Goal: Transaction & Acquisition: Download file/media

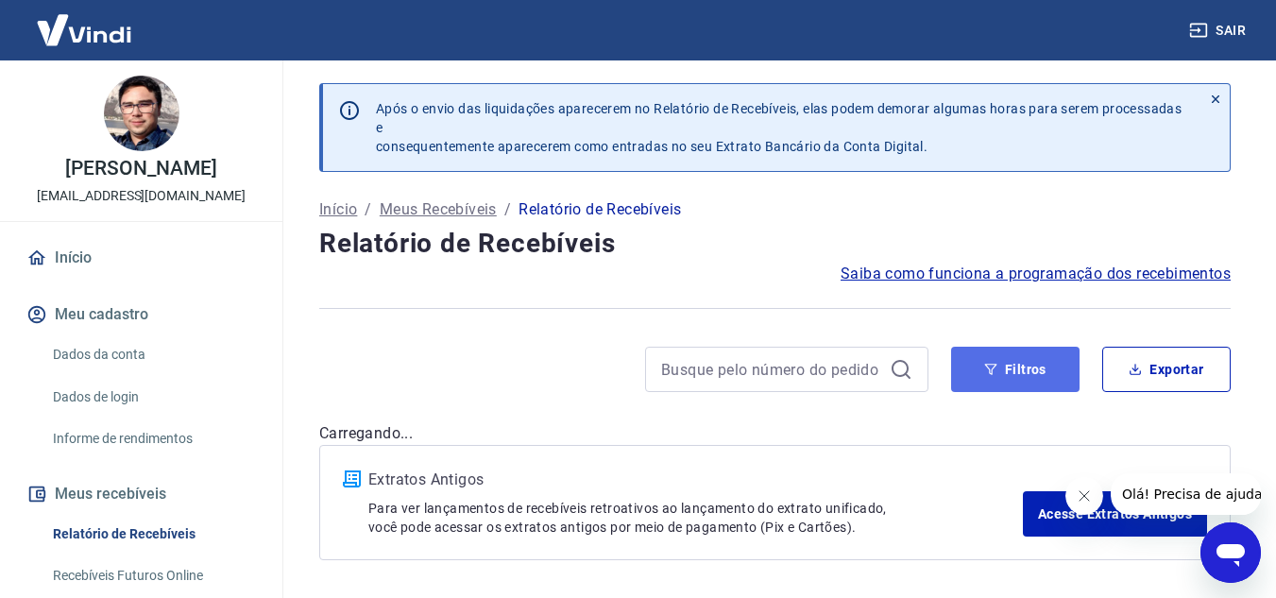
click at [1008, 365] on button "Filtros" at bounding box center [1015, 369] width 128 height 45
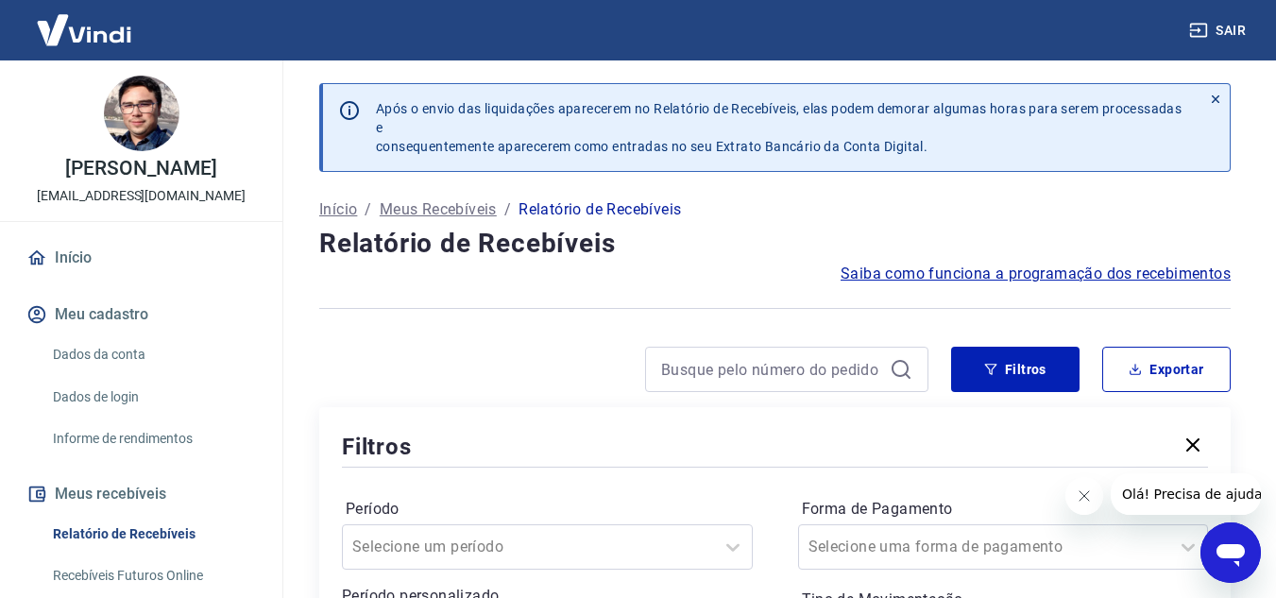
click at [1077, 498] on icon "Fechar mensagem da empresa" at bounding box center [1083, 495] width 15 height 15
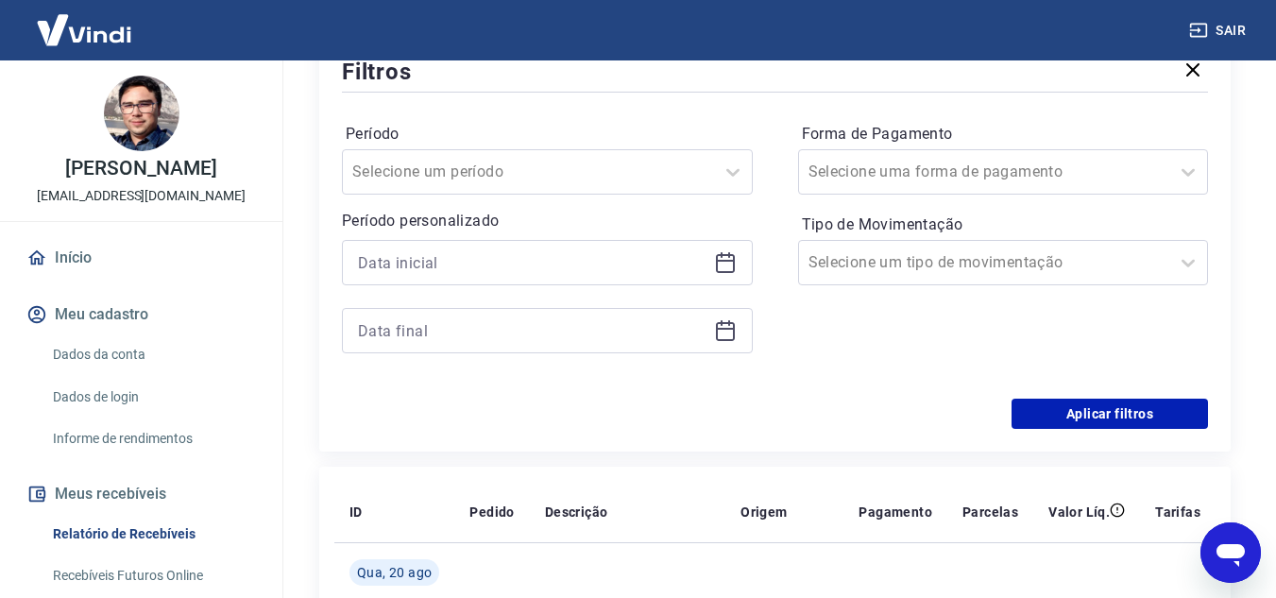
scroll to position [378, 0]
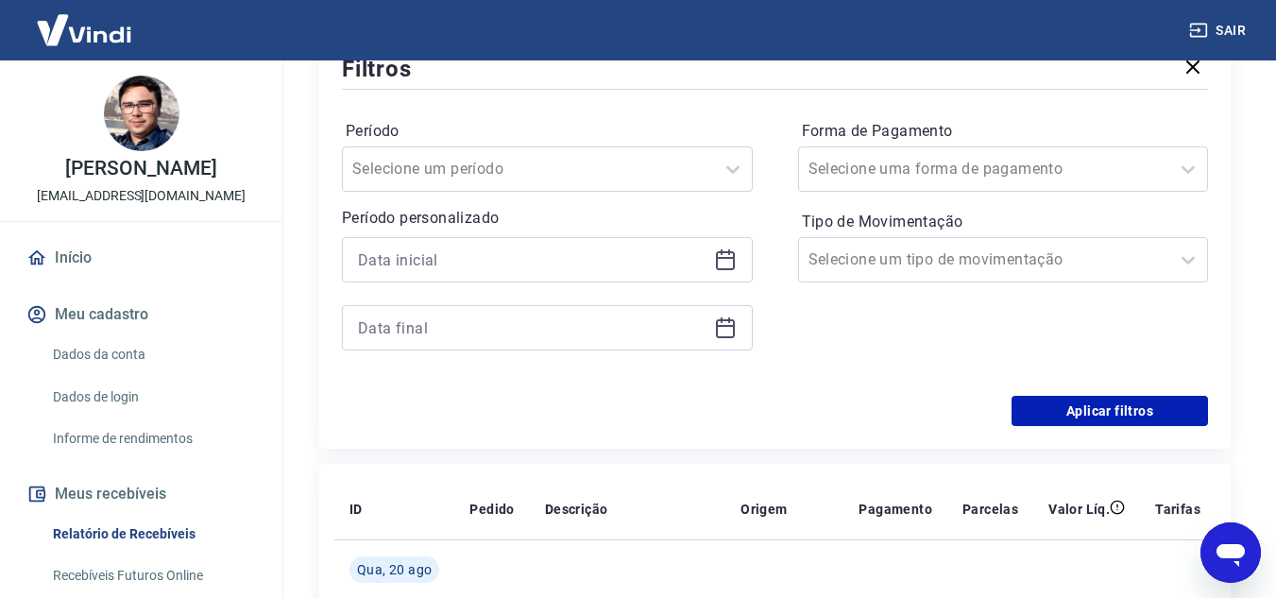
click at [723, 267] on icon at bounding box center [725, 259] width 23 height 23
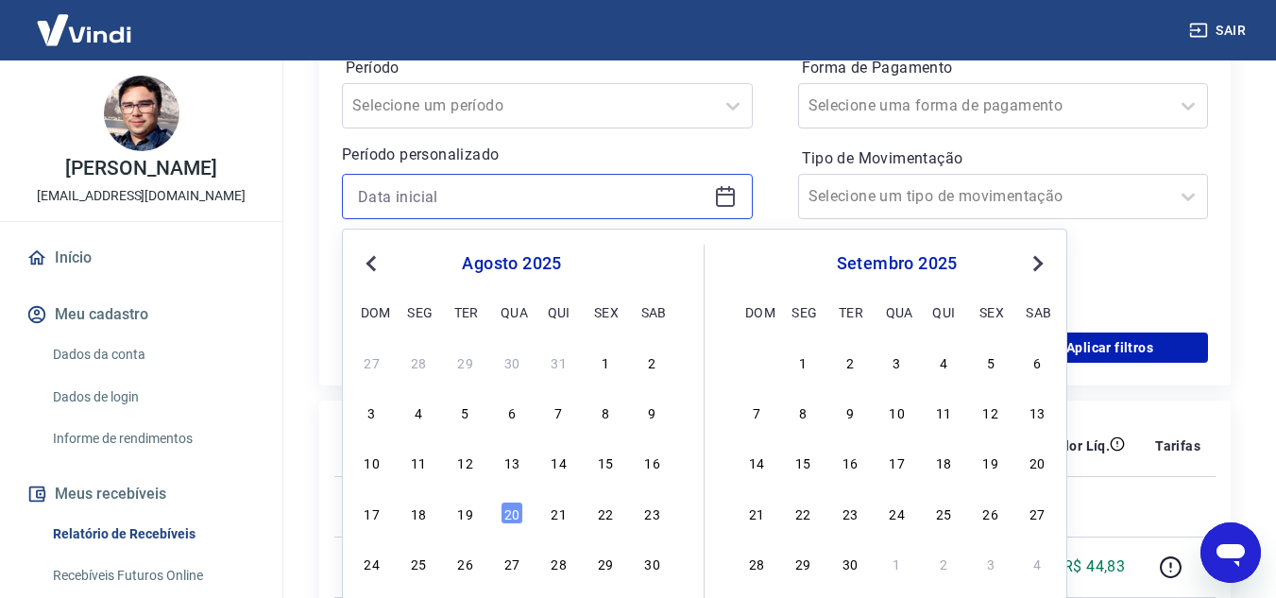
scroll to position [472, 0]
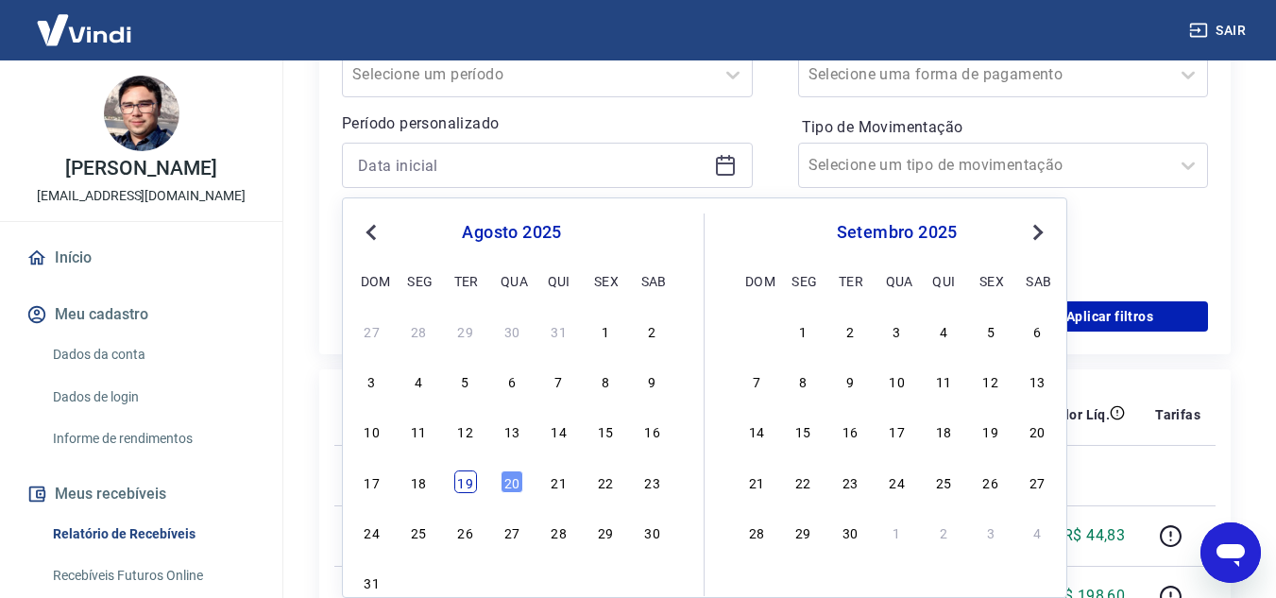
click at [458, 481] on div "19" at bounding box center [465, 481] width 23 height 23
type input "[DATE]"
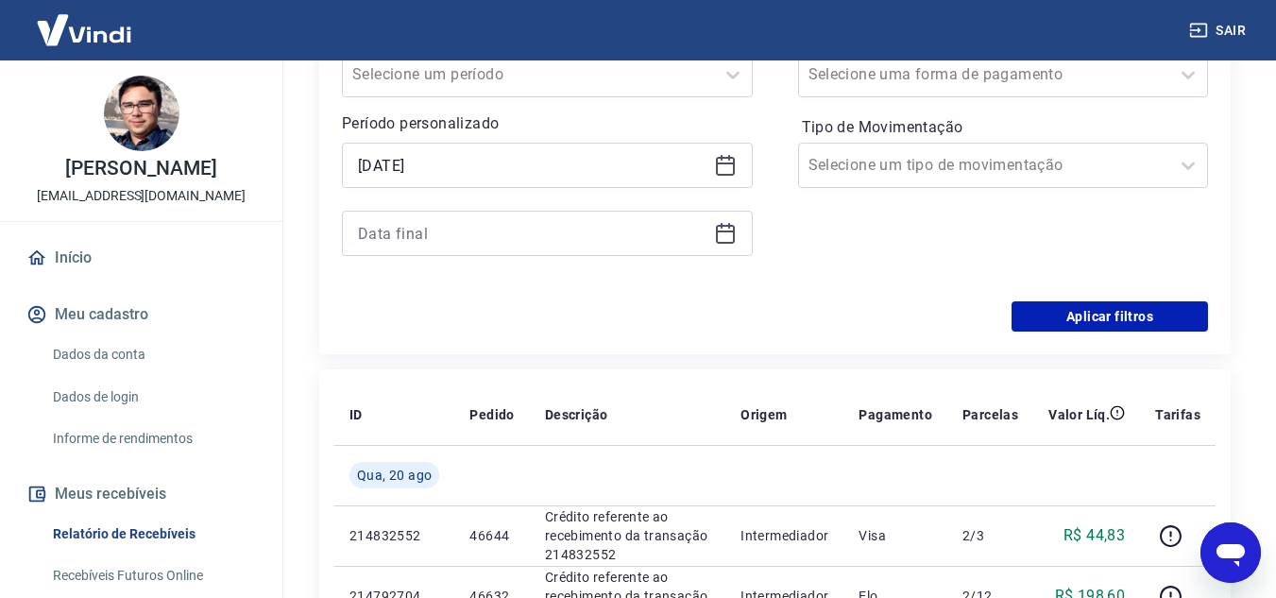
click at [732, 238] on icon at bounding box center [725, 233] width 23 height 23
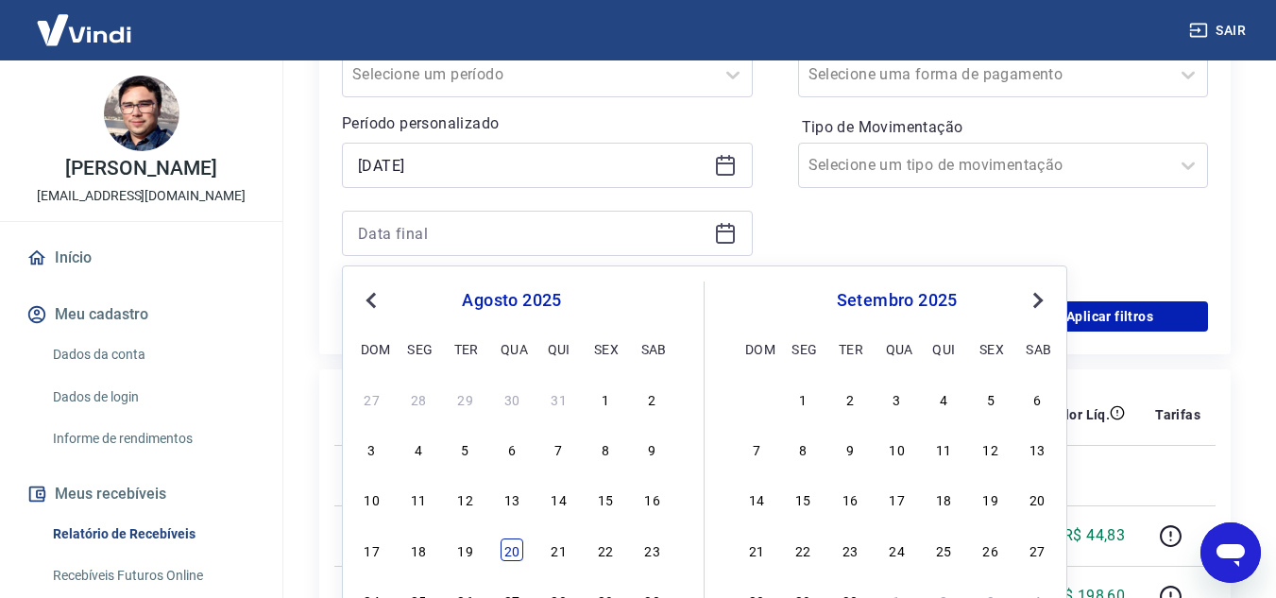
click at [517, 549] on div "20" at bounding box center [511, 549] width 23 height 23
type input "[DATE]"
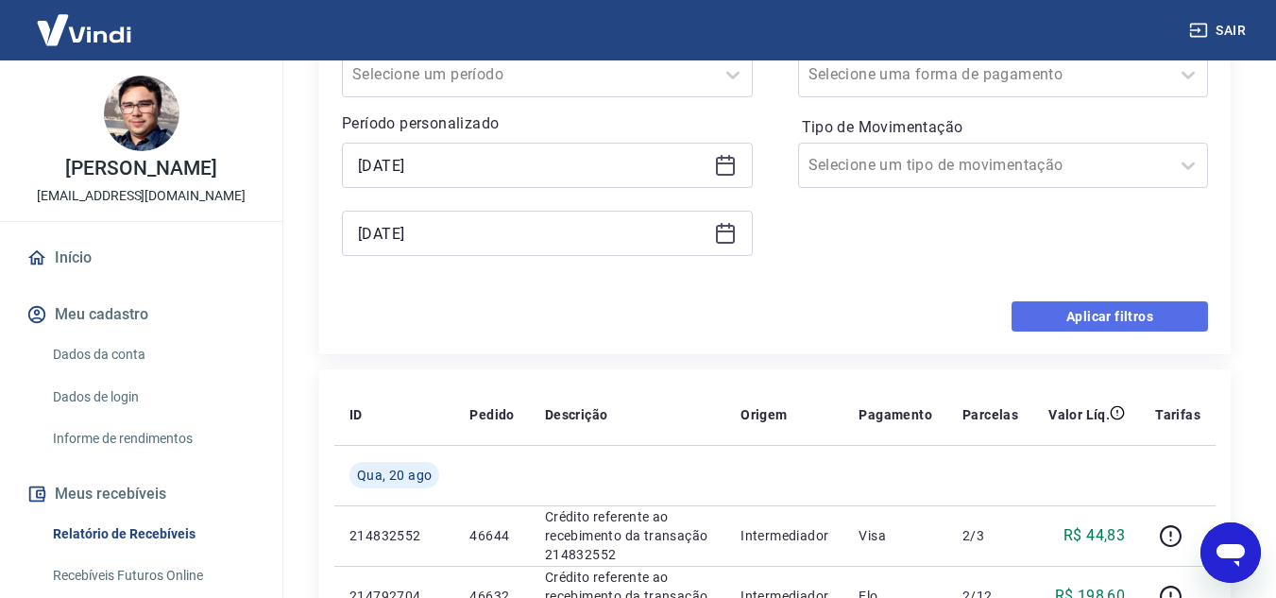
click at [1092, 318] on button "Aplicar filtros" at bounding box center [1109, 316] width 196 height 30
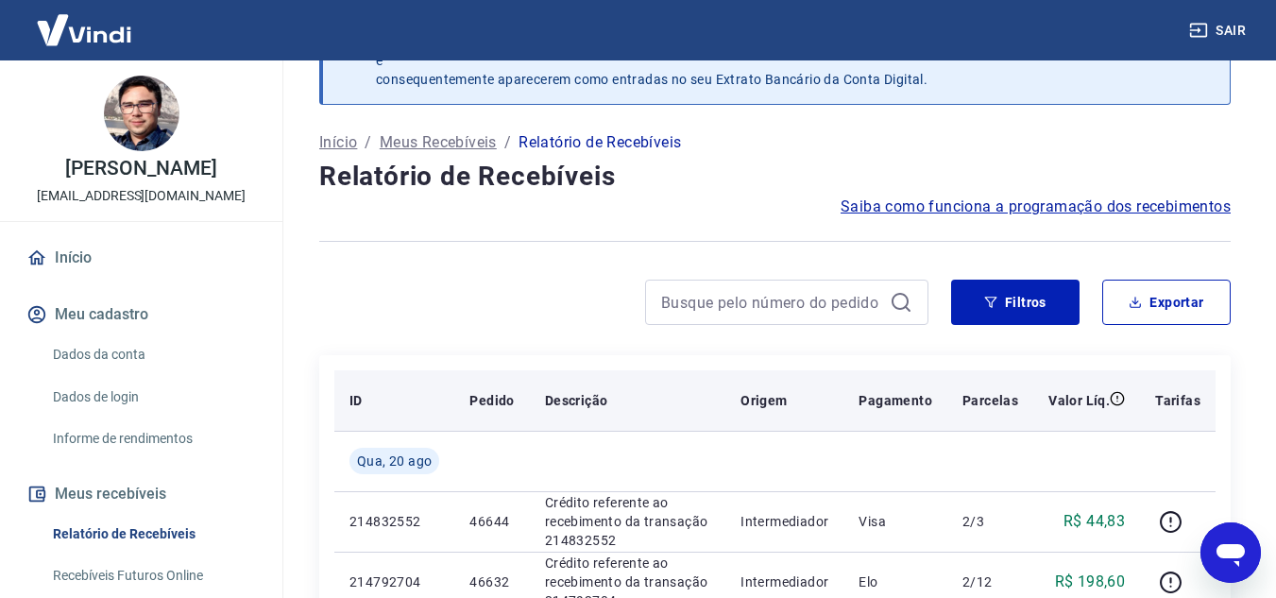
scroll to position [189, 0]
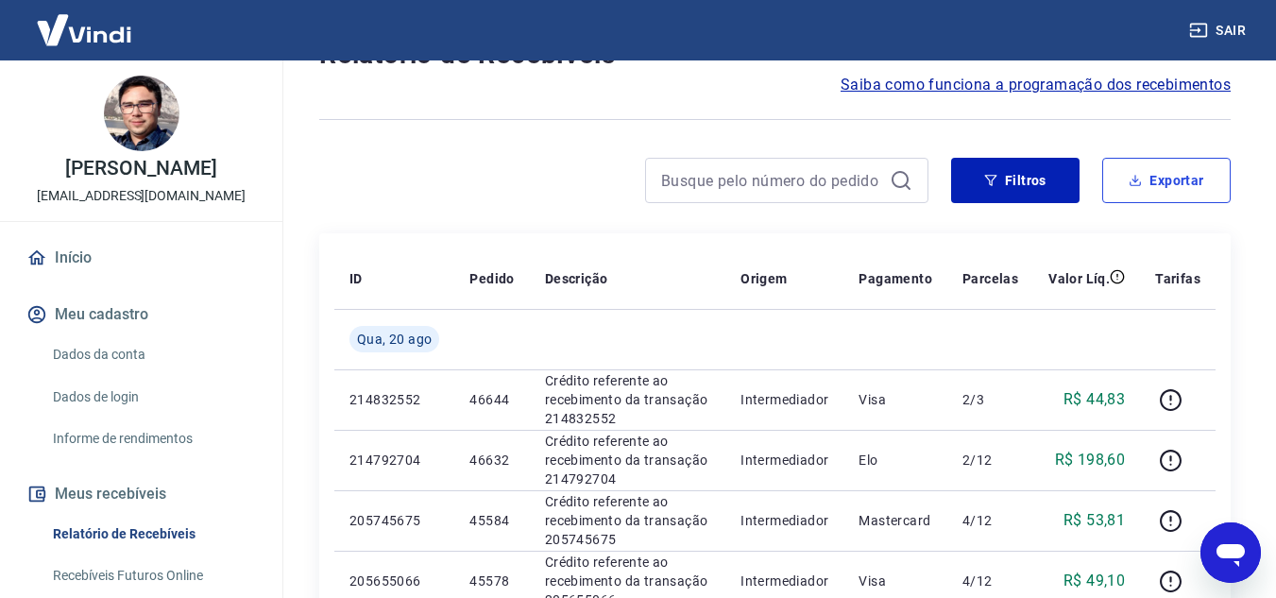
click at [1165, 183] on button "Exportar" at bounding box center [1166, 180] width 128 height 45
type input "[DATE]"
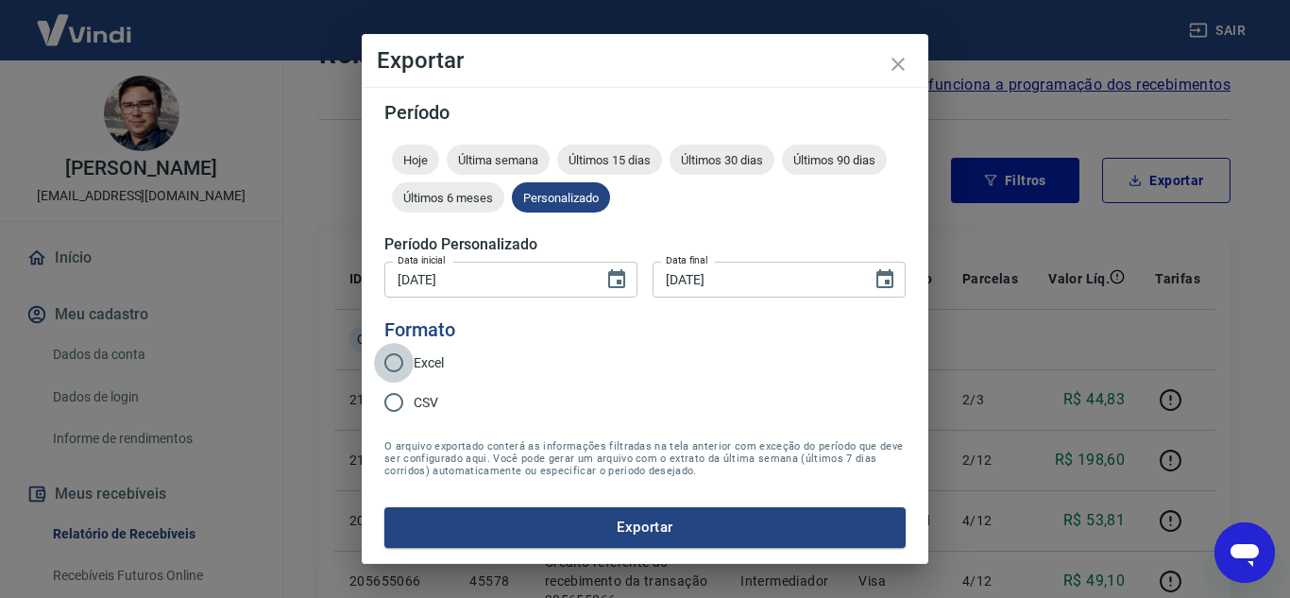
click at [396, 364] on input "Excel" at bounding box center [394, 363] width 40 height 40
radio input "true"
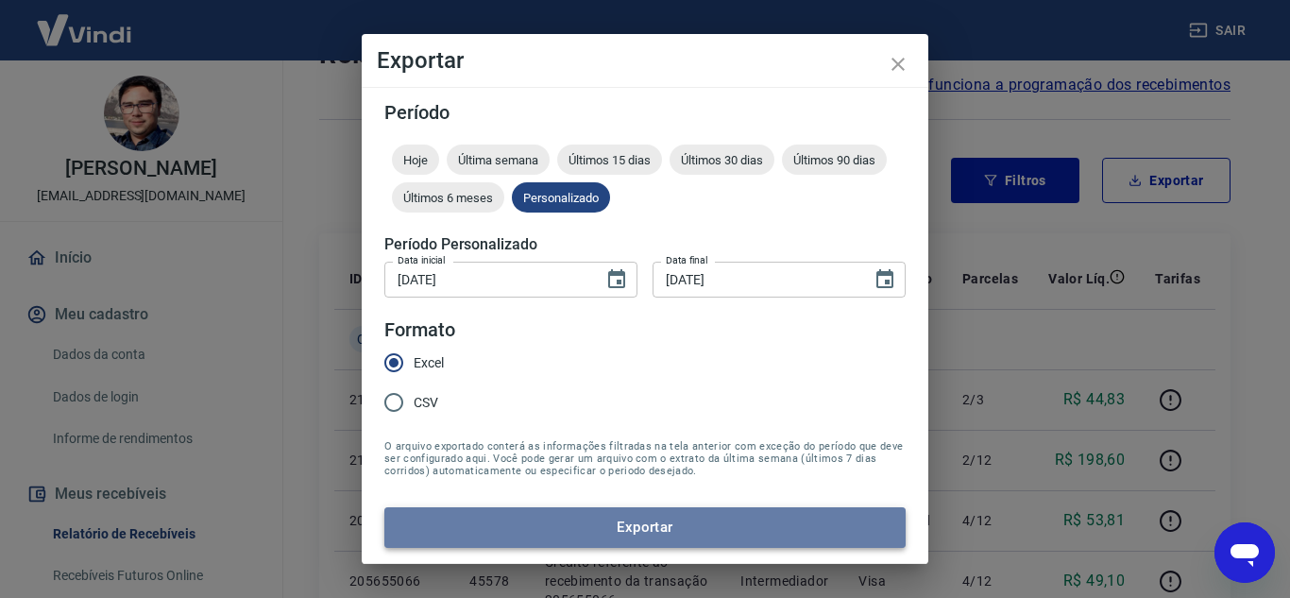
click at [665, 526] on button "Exportar" at bounding box center [644, 527] width 521 height 40
